Goal: Task Accomplishment & Management: Manage account settings

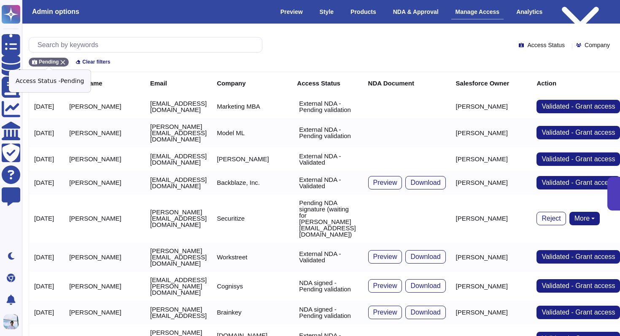
click at [61, 62] on icon at bounding box center [62, 62] width 5 height 5
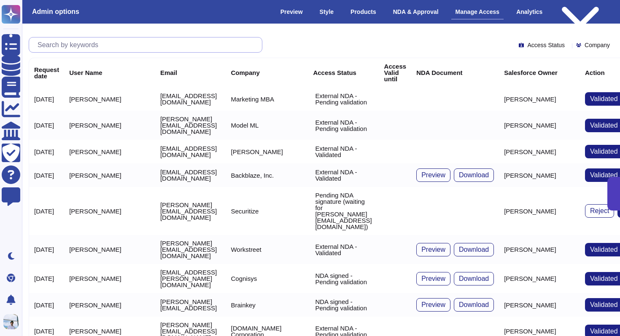
click at [169, 47] on input "text" at bounding box center [147, 45] width 228 height 15
paste input "[PERSON_NAME][EMAIL_ADDRESS][PERSON_NAME][DOMAIN_NAME]"
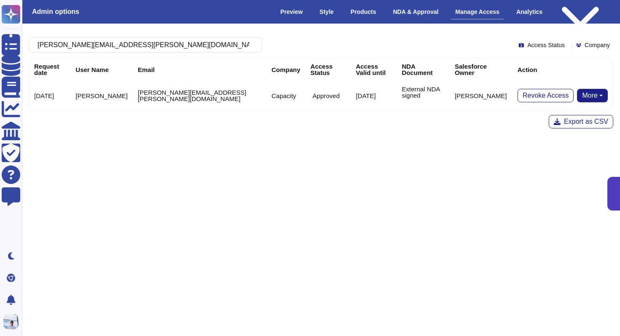
click at [581, 96] on button "More" at bounding box center [592, 95] width 31 height 13
type input "[PERSON_NAME][EMAIL_ADDRESS][PERSON_NAME][DOMAIN_NAME]"
click at [555, 122] on link "Remove NDA" at bounding box center [573, 122] width 67 height 10
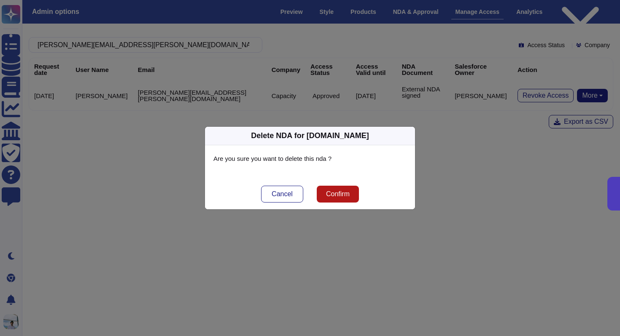
click at [343, 188] on button "Confirm" at bounding box center [338, 194] width 42 height 17
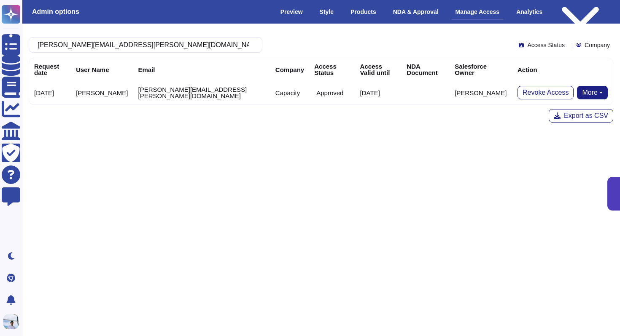
click at [586, 86] on button "More" at bounding box center [592, 92] width 31 height 13
click at [557, 114] on link "Send NDA" at bounding box center [560, 119] width 93 height 10
